Goal: Transaction & Acquisition: Subscribe to service/newsletter

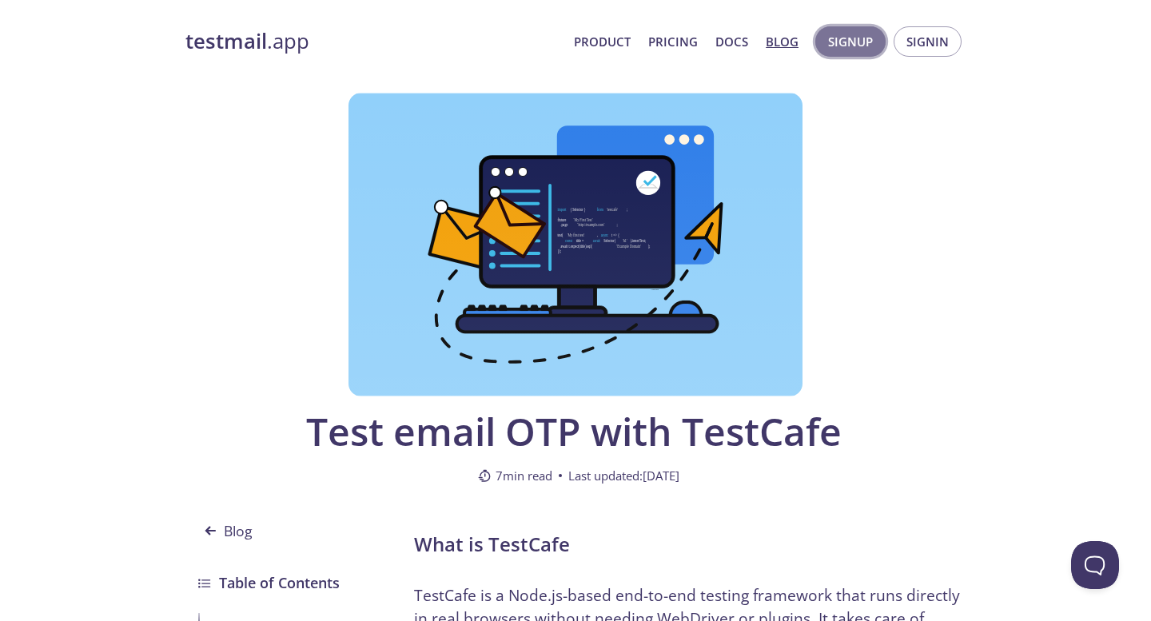
click at [868, 45] on span "Signup" at bounding box center [850, 41] width 45 height 21
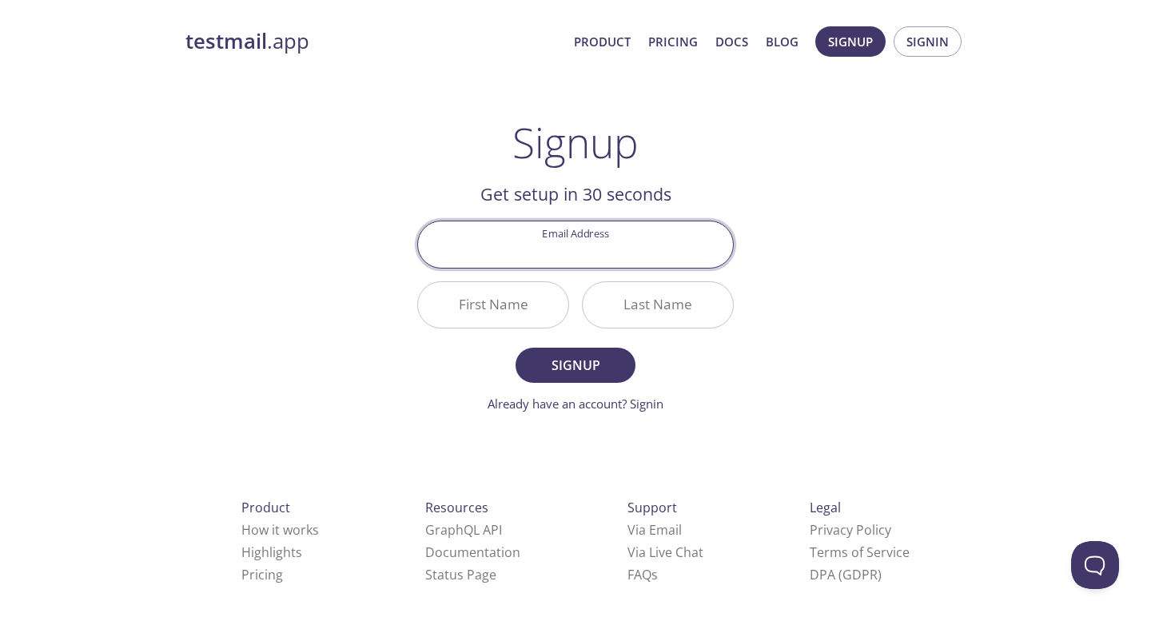
click at [579, 253] on input "Email Address" at bounding box center [575, 244] width 315 height 46
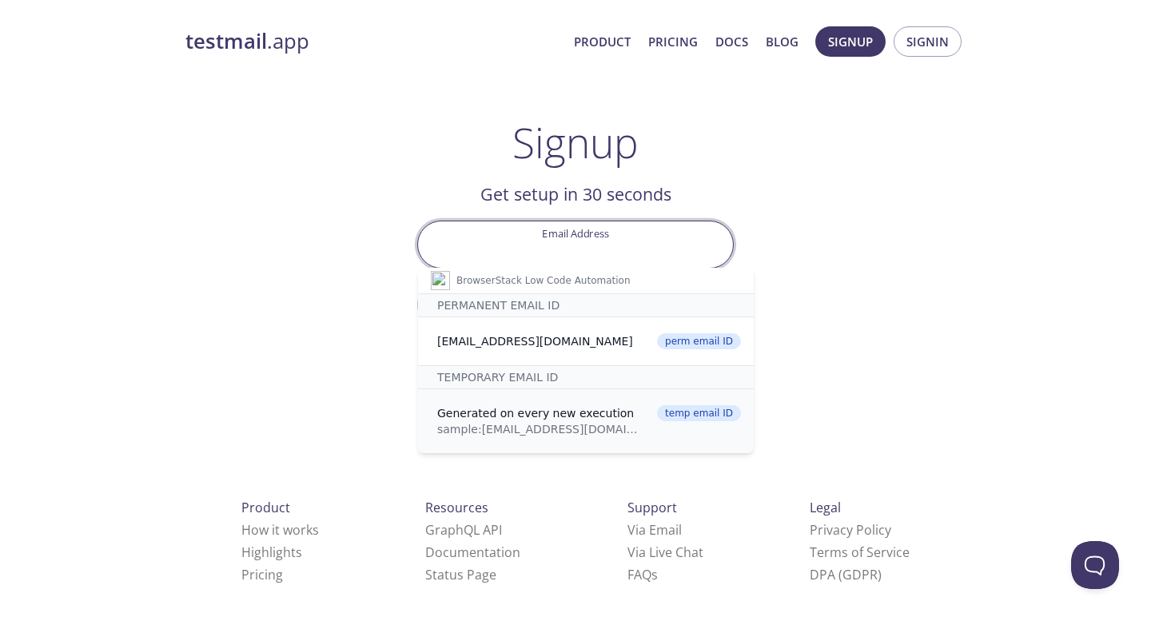
click at [514, 418] on div "Generated on every new execution" at bounding box center [541, 413] width 209 height 16
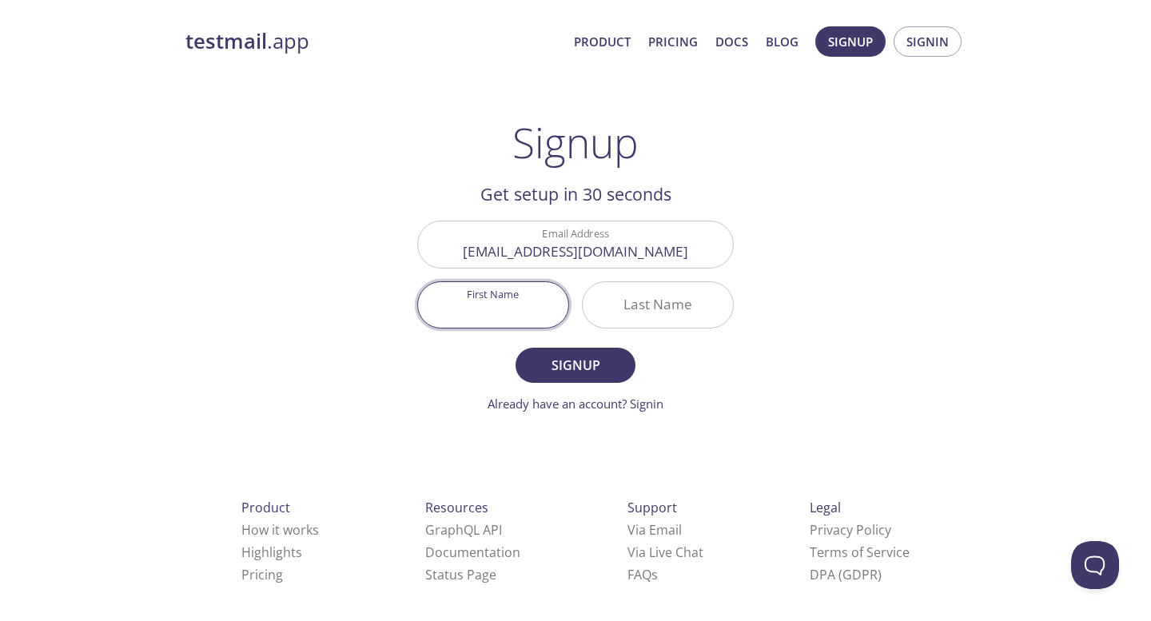
click at [491, 313] on input "First Name" at bounding box center [493, 305] width 150 height 46
type input "Hjsd"
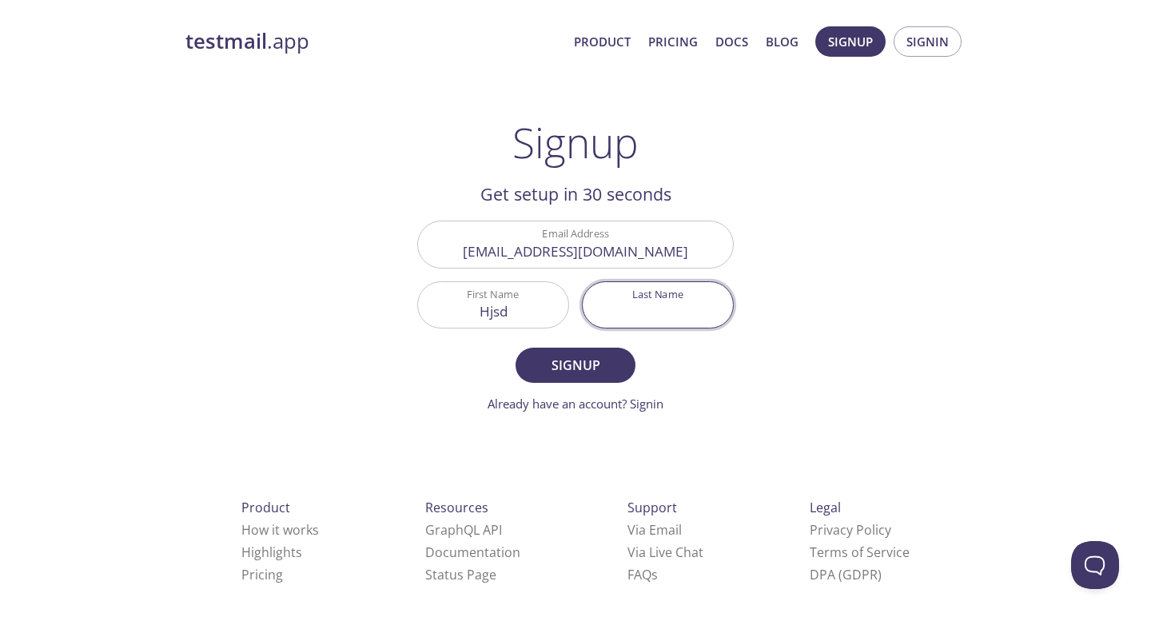
click at [686, 314] on input "Last Name" at bounding box center [658, 305] width 150 height 46
type input "sd"
click at [595, 367] on span "Signup" at bounding box center [575, 365] width 85 height 22
